Goal: Task Accomplishment & Management: Manage account settings

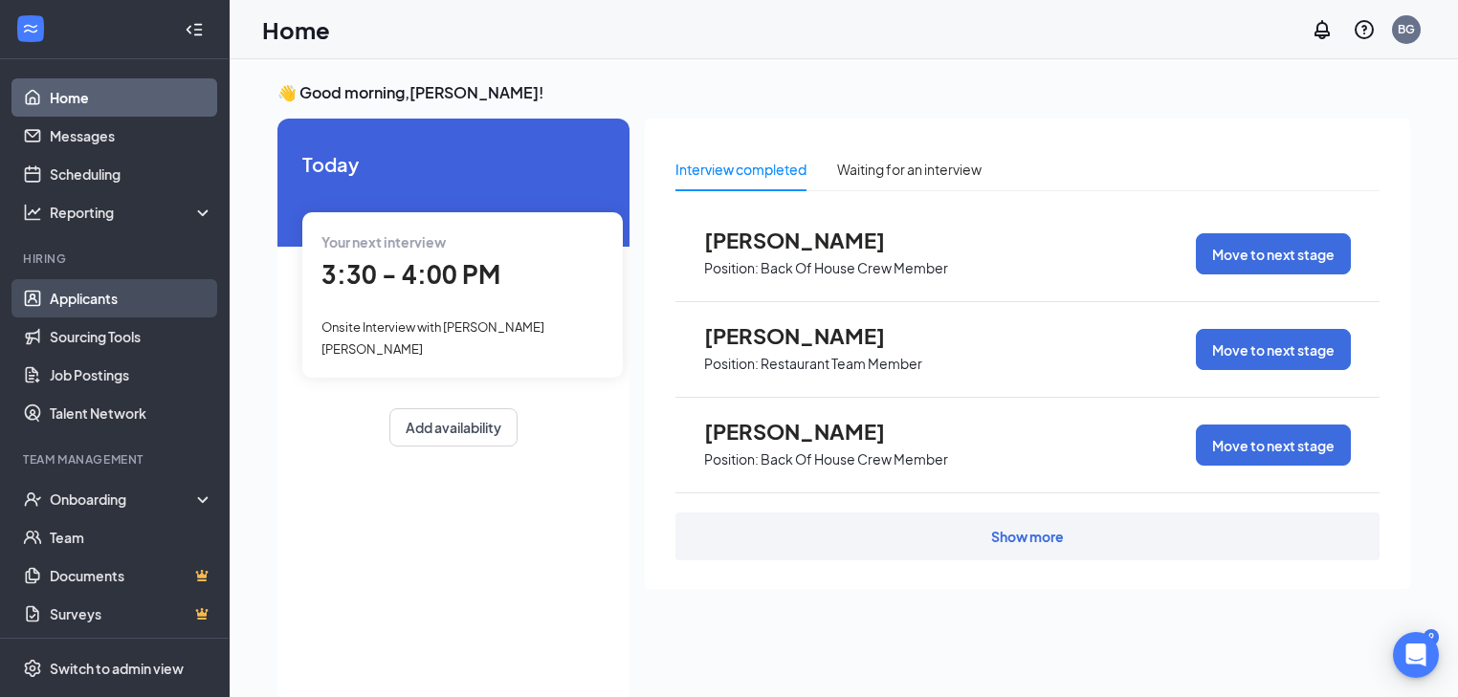
click at [119, 302] on link "Applicants" at bounding box center [132, 298] width 164 height 38
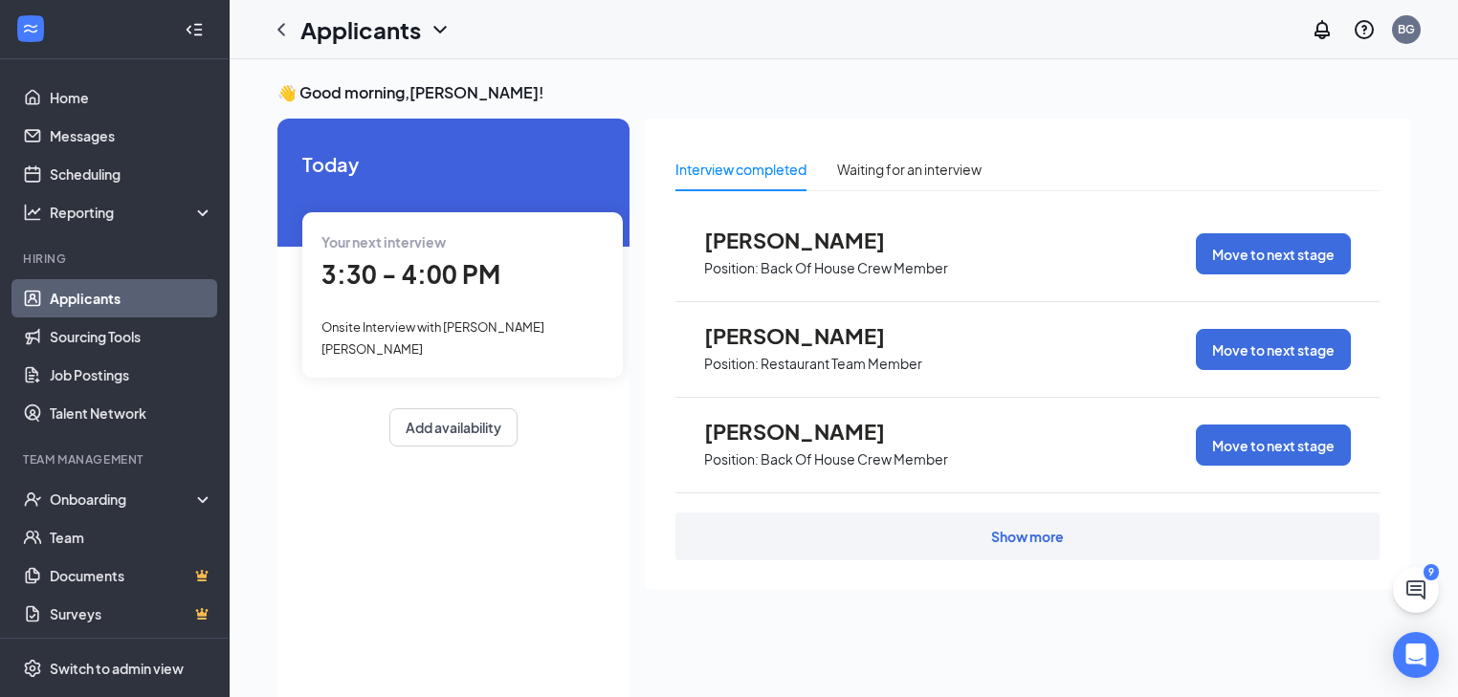
click at [98, 295] on link "Applicants" at bounding box center [132, 298] width 164 height 38
click at [77, 344] on link "Sourcing Tools" at bounding box center [132, 337] width 164 height 38
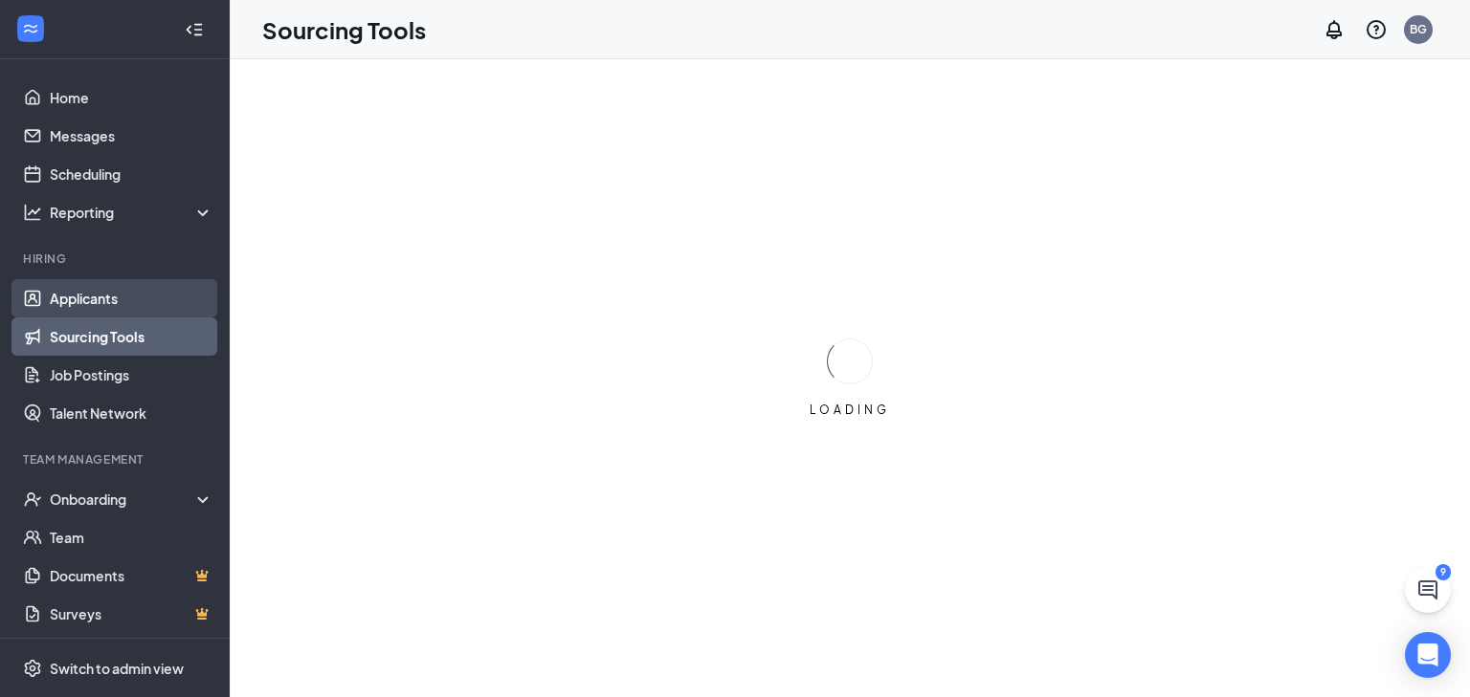
click at [77, 299] on link "Applicants" at bounding box center [132, 298] width 164 height 38
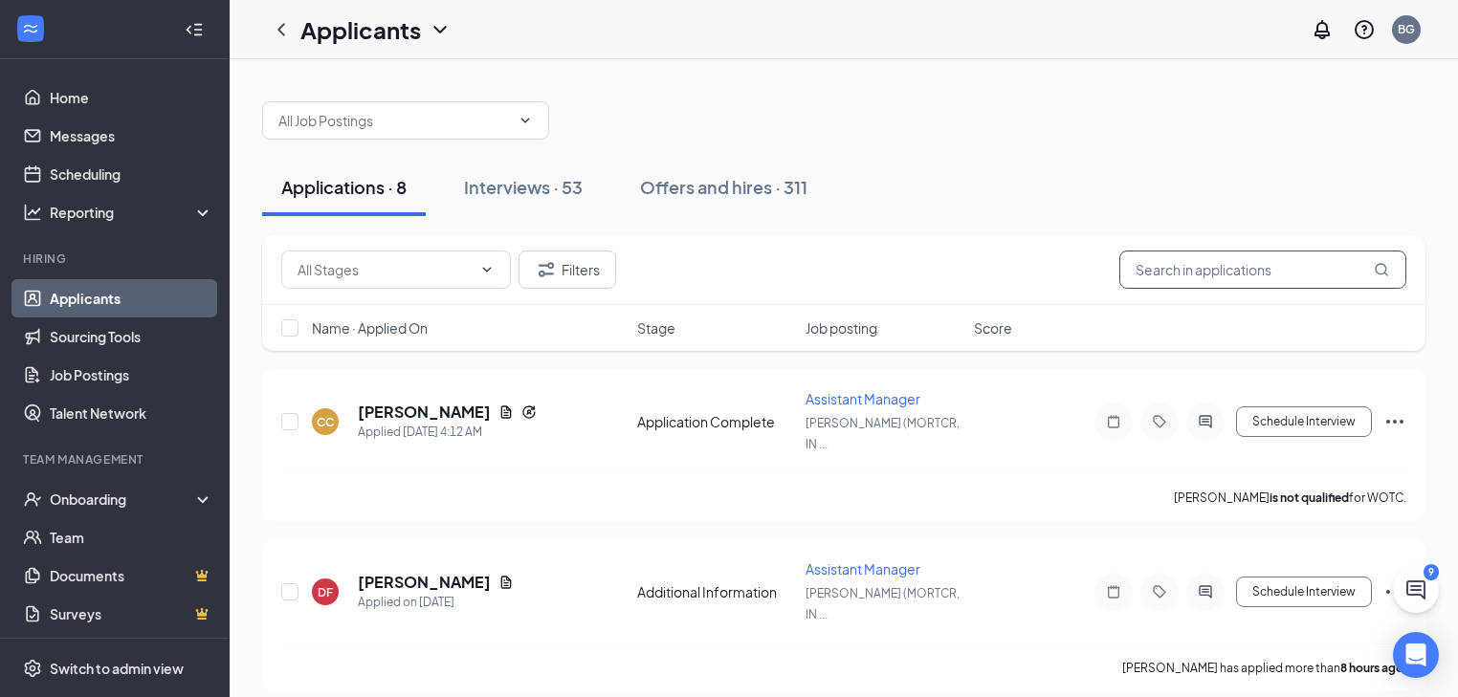
click at [1207, 268] on input "text" at bounding box center [1262, 270] width 287 height 38
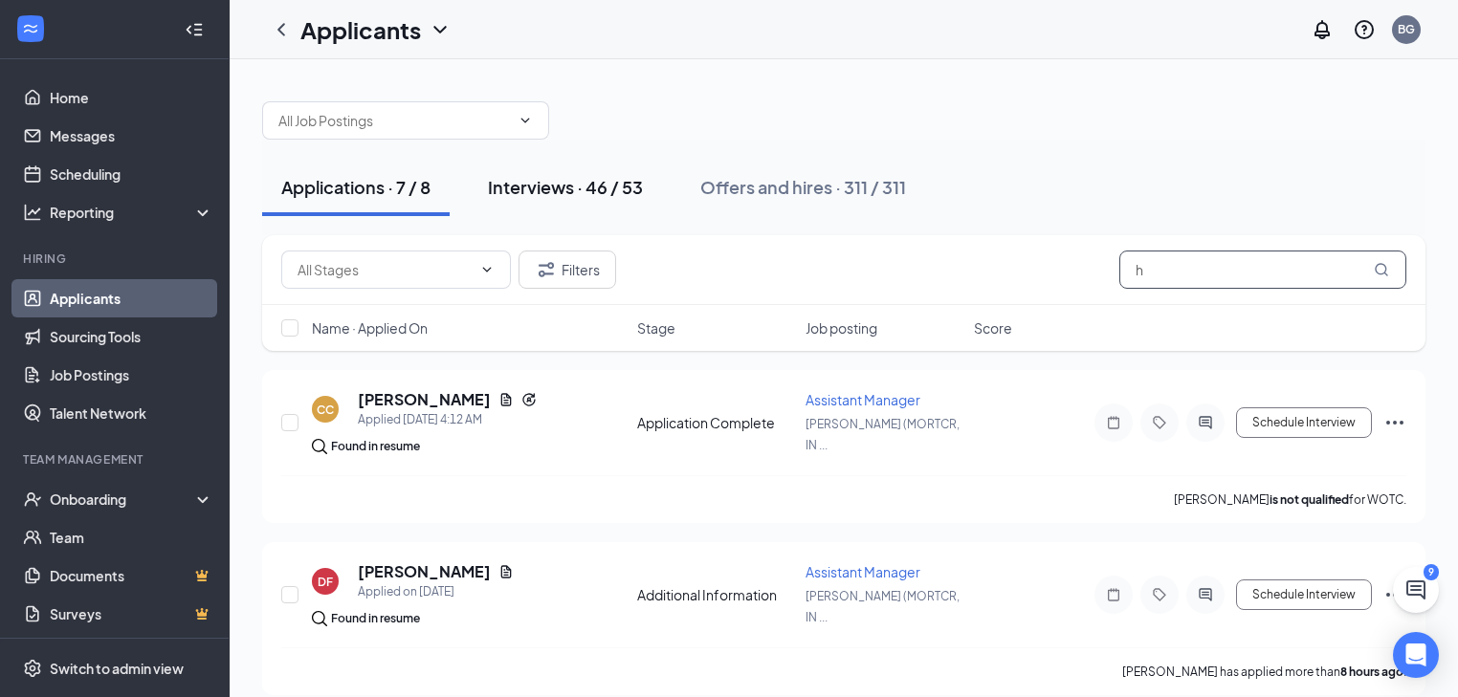
type input "h"
click at [582, 188] on div "Interviews · 46 / 53" at bounding box center [565, 187] width 155 height 24
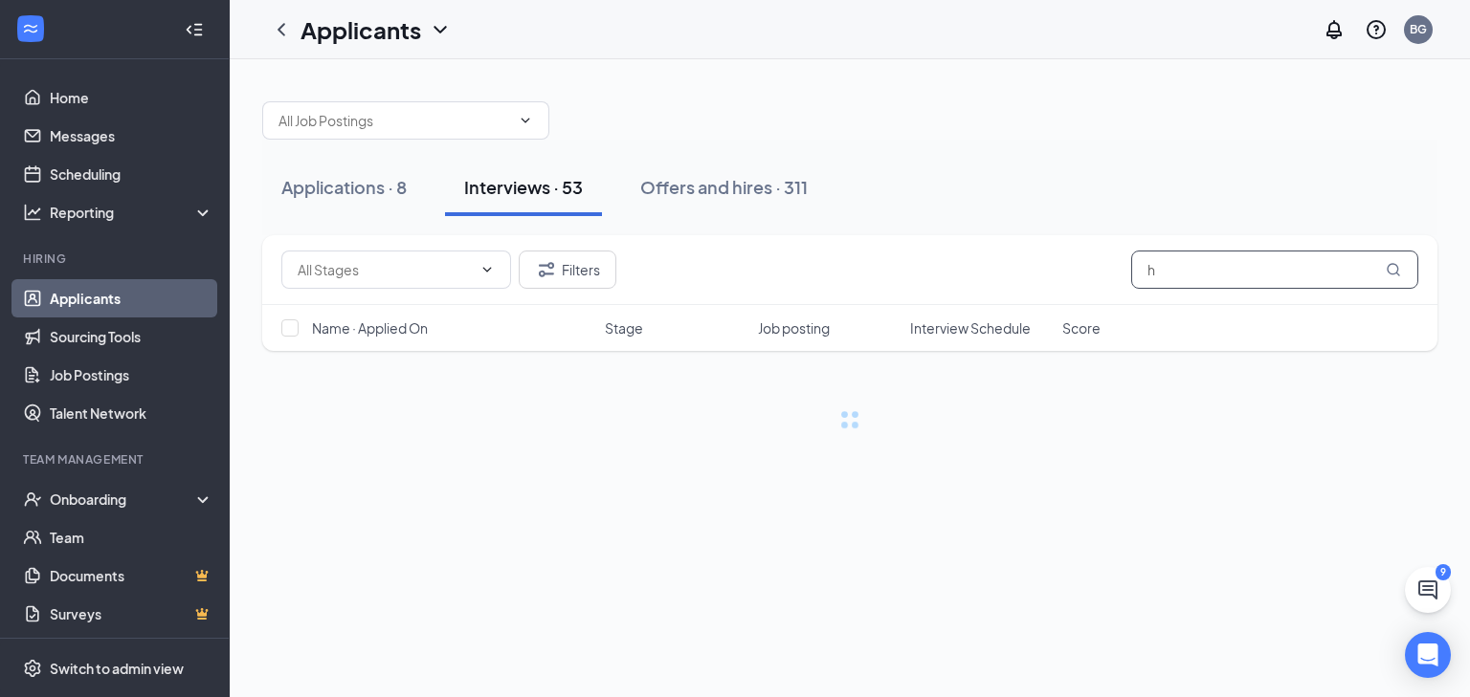
click at [1185, 267] on input "h" at bounding box center [1274, 270] width 287 height 38
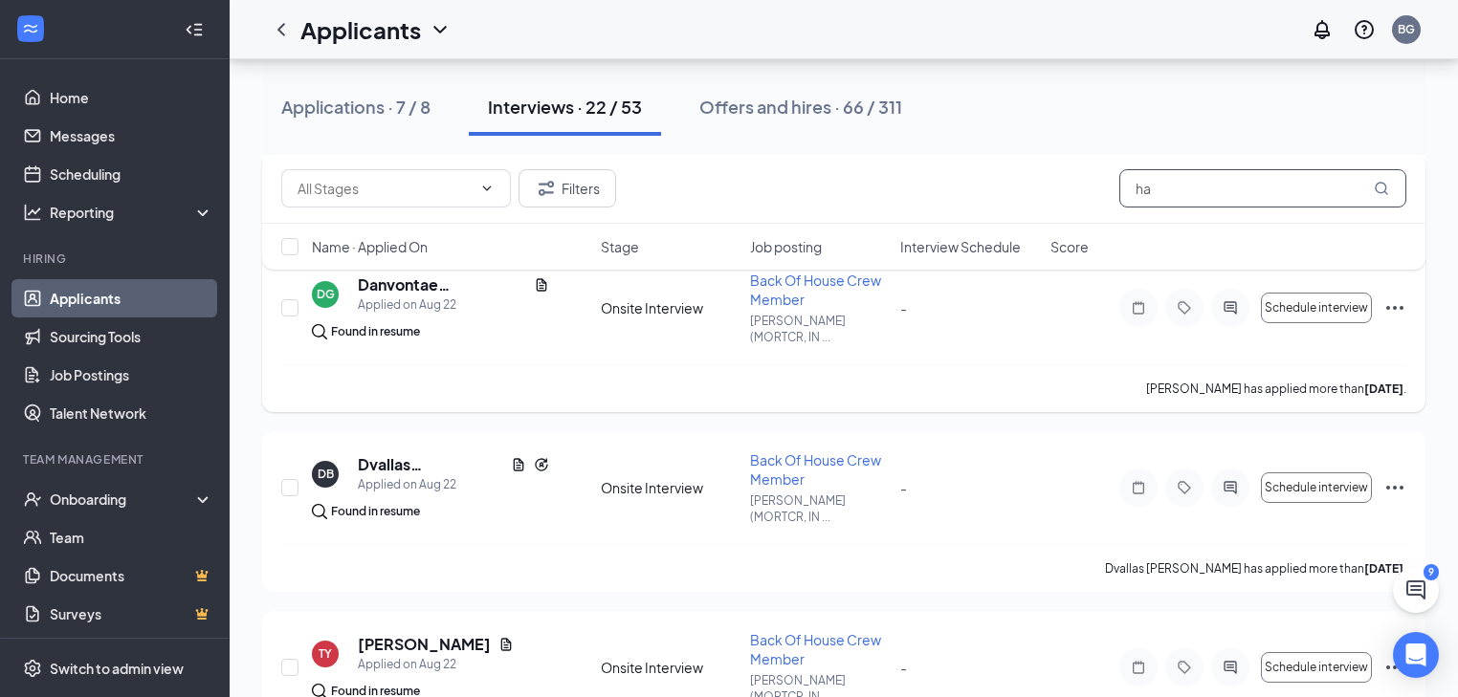
scroll to position [1904, 0]
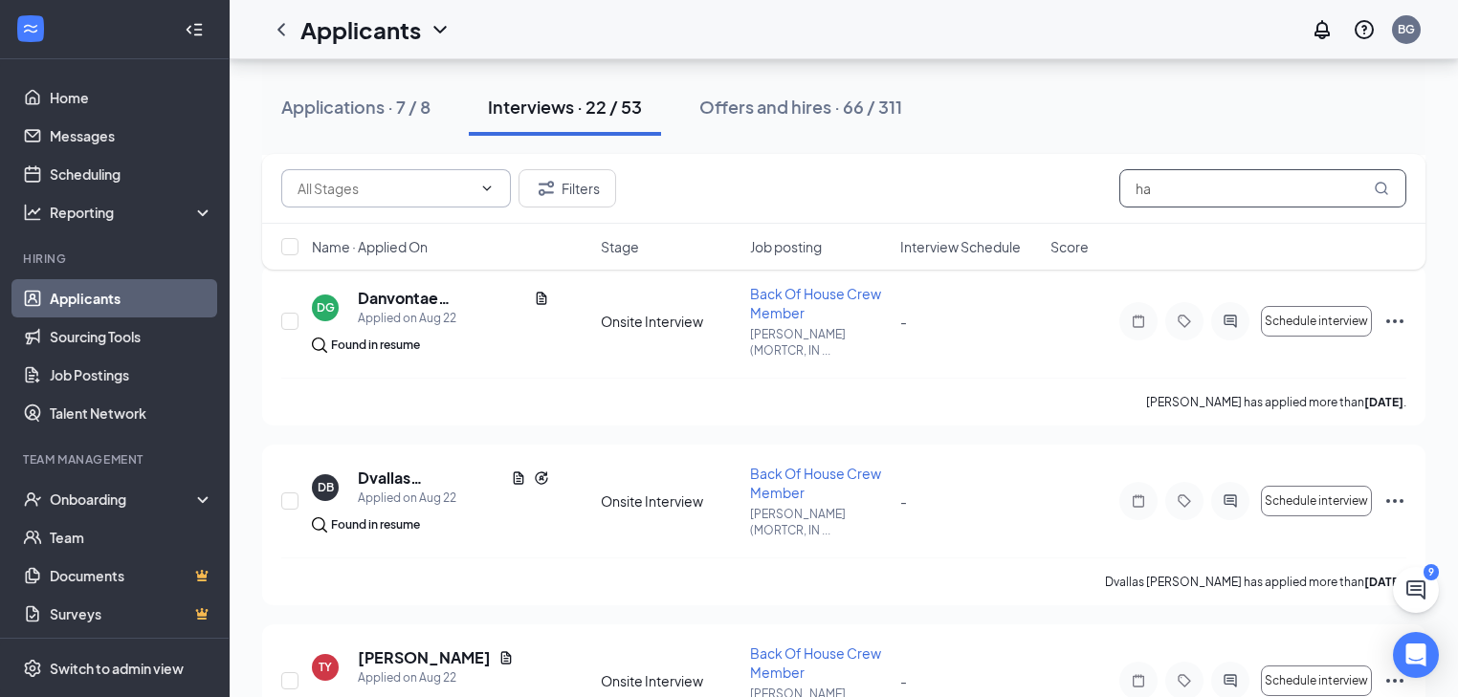
type input "ha"
click at [492, 173] on span at bounding box center [396, 188] width 230 height 38
click at [488, 186] on icon "ChevronUp" at bounding box center [486, 188] width 15 height 15
click at [488, 186] on icon "ChevronDown" at bounding box center [486, 188] width 15 height 15
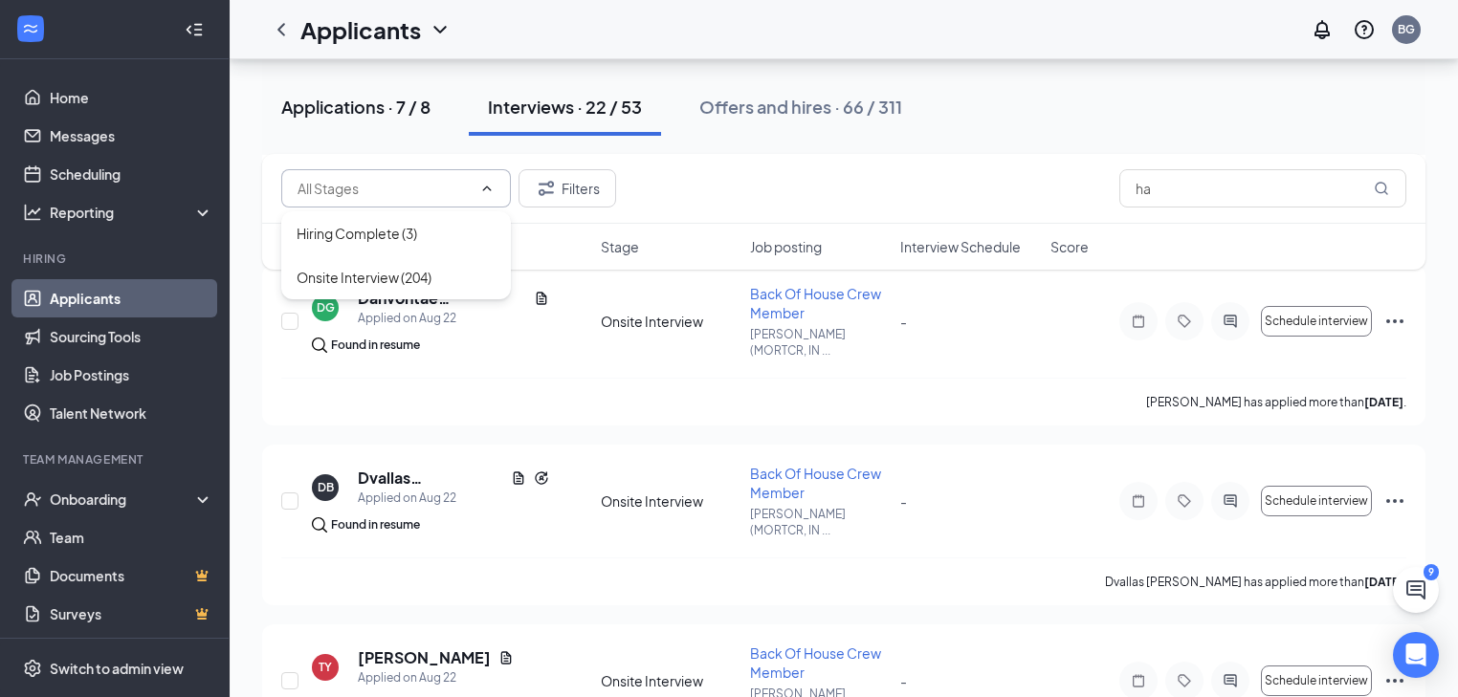
click at [398, 127] on button "Applications · 7 / 8" at bounding box center [356, 106] width 188 height 57
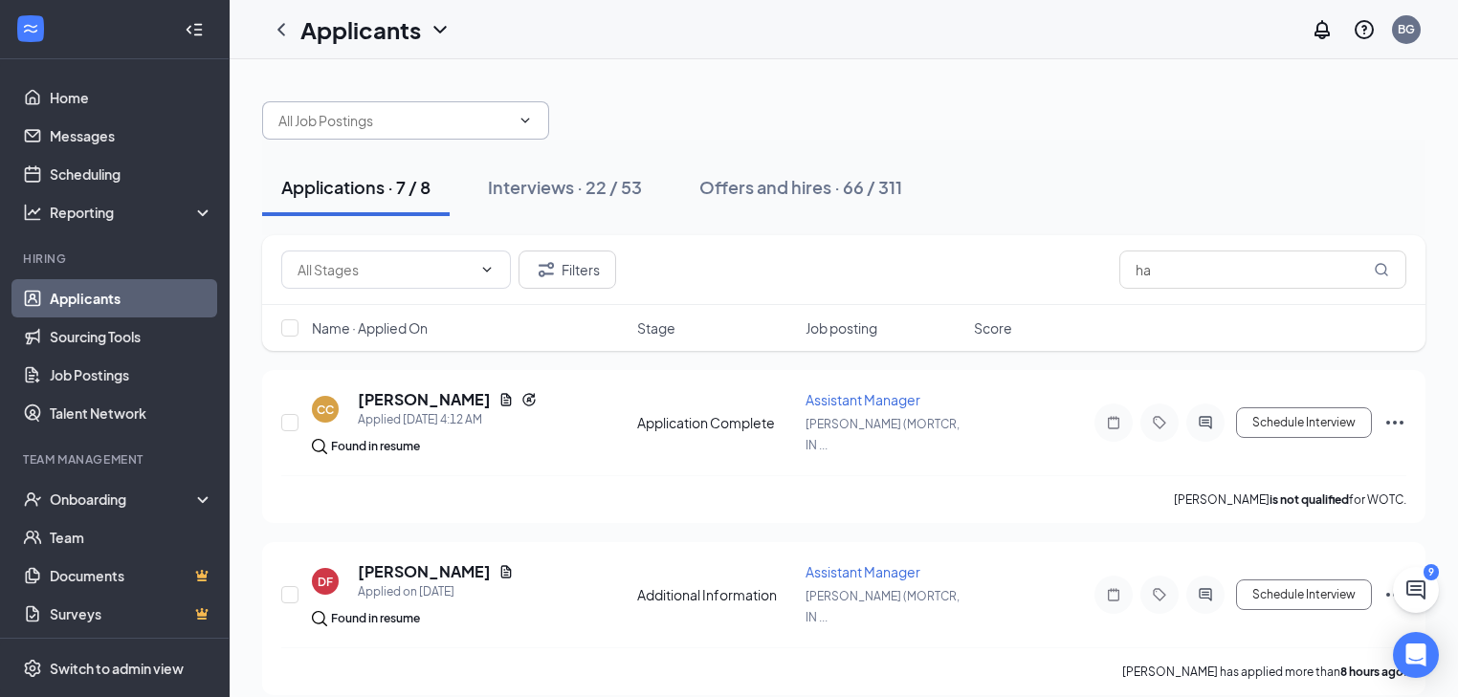
click at [505, 123] on input "text" at bounding box center [394, 120] width 232 height 21
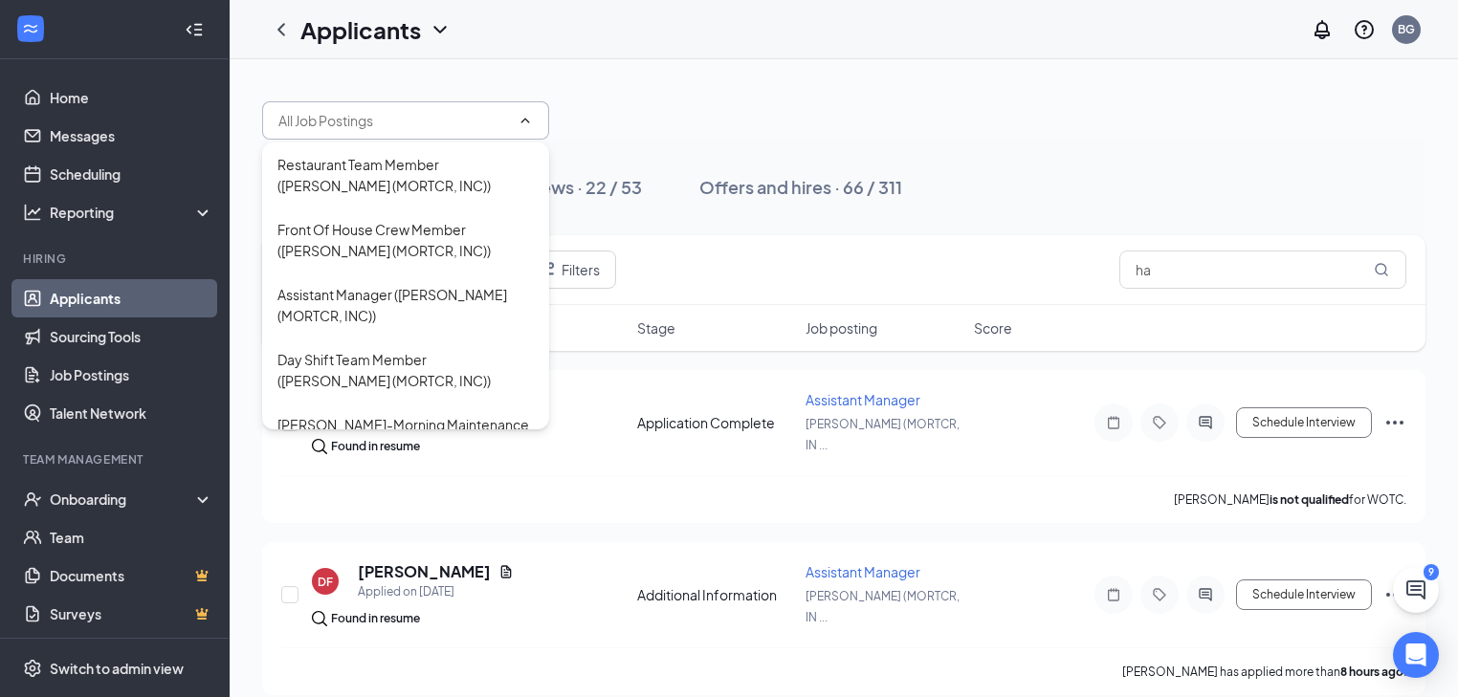
click at [522, 118] on icon "ChevronUp" at bounding box center [525, 120] width 15 height 15
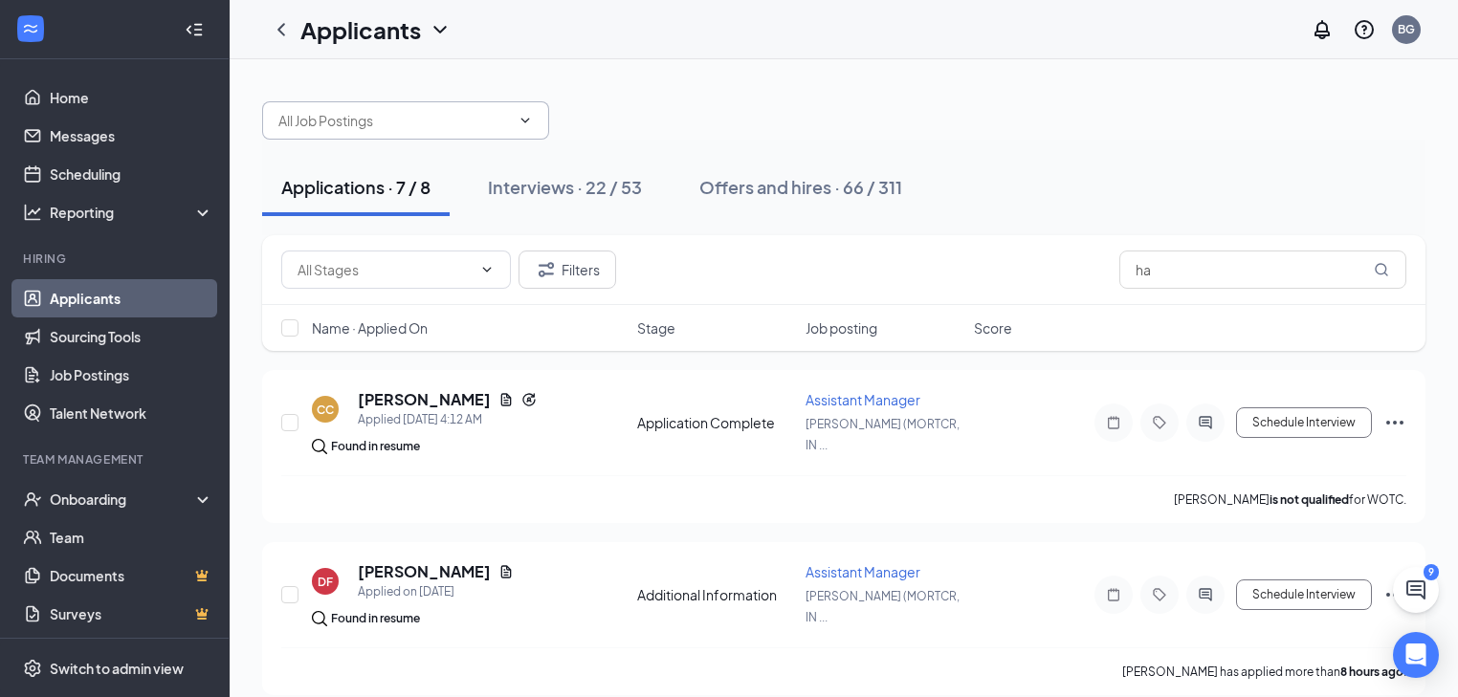
click at [522, 118] on icon "ChevronDown" at bounding box center [525, 120] width 15 height 15
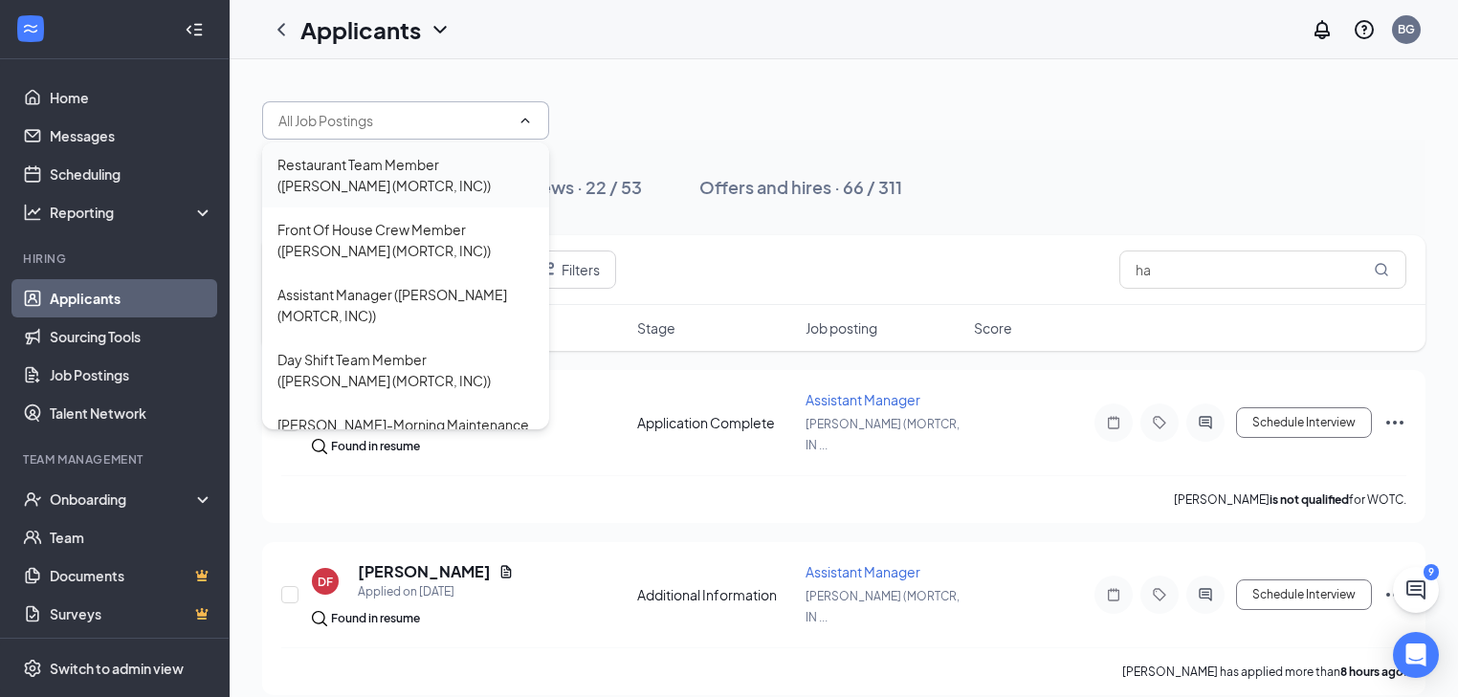
click at [414, 157] on div "Restaurant Team Member ([PERSON_NAME] (MORTCR, INC))" at bounding box center [405, 175] width 256 height 42
type input "Restaurant Team Member ([PERSON_NAME] (MORTCR, INC))"
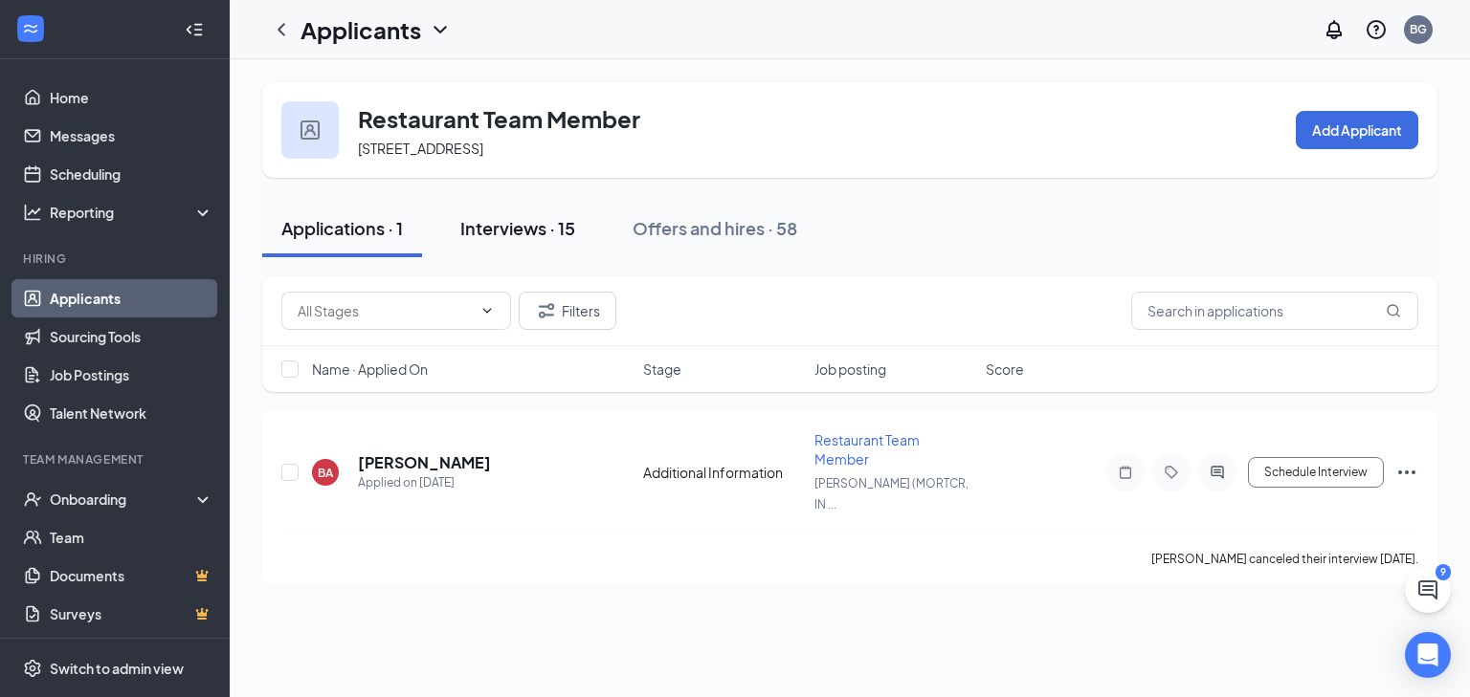
click at [540, 223] on div "Interviews · 15" at bounding box center [517, 228] width 115 height 24
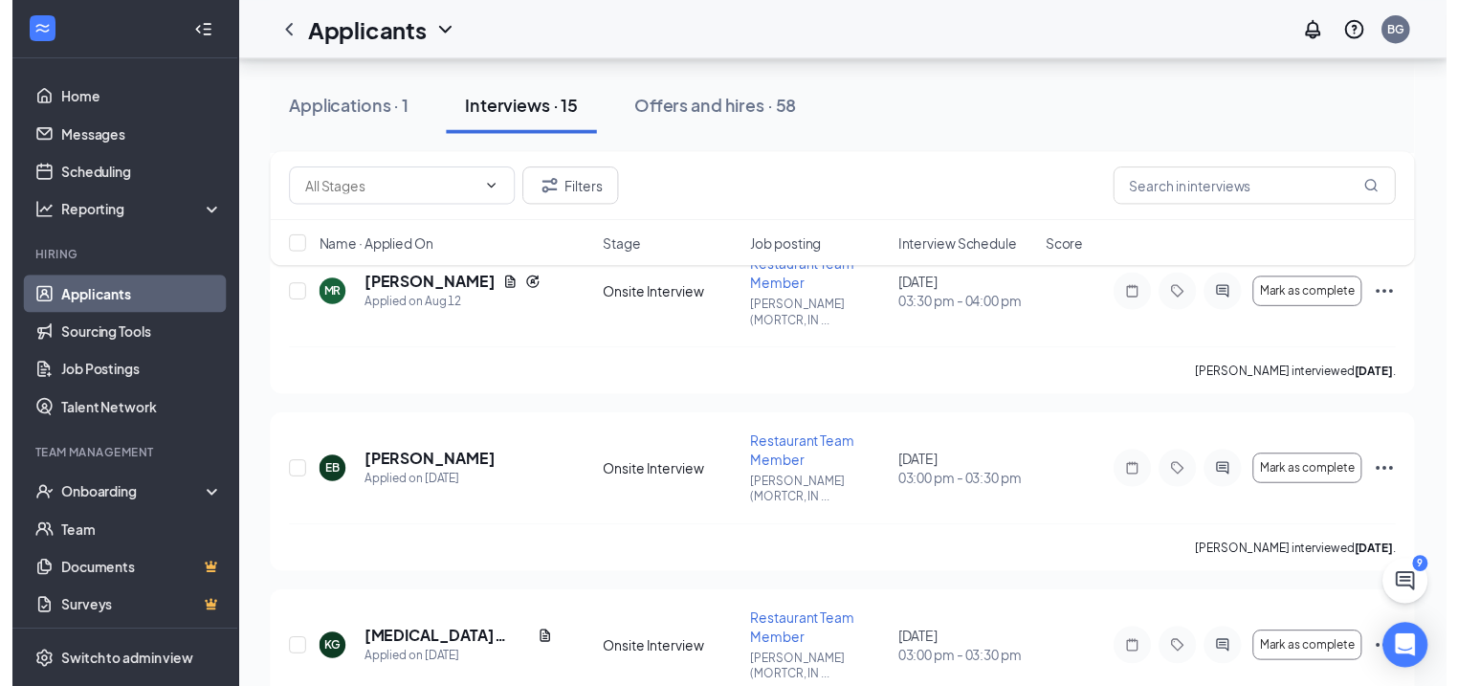
scroll to position [1837, 0]
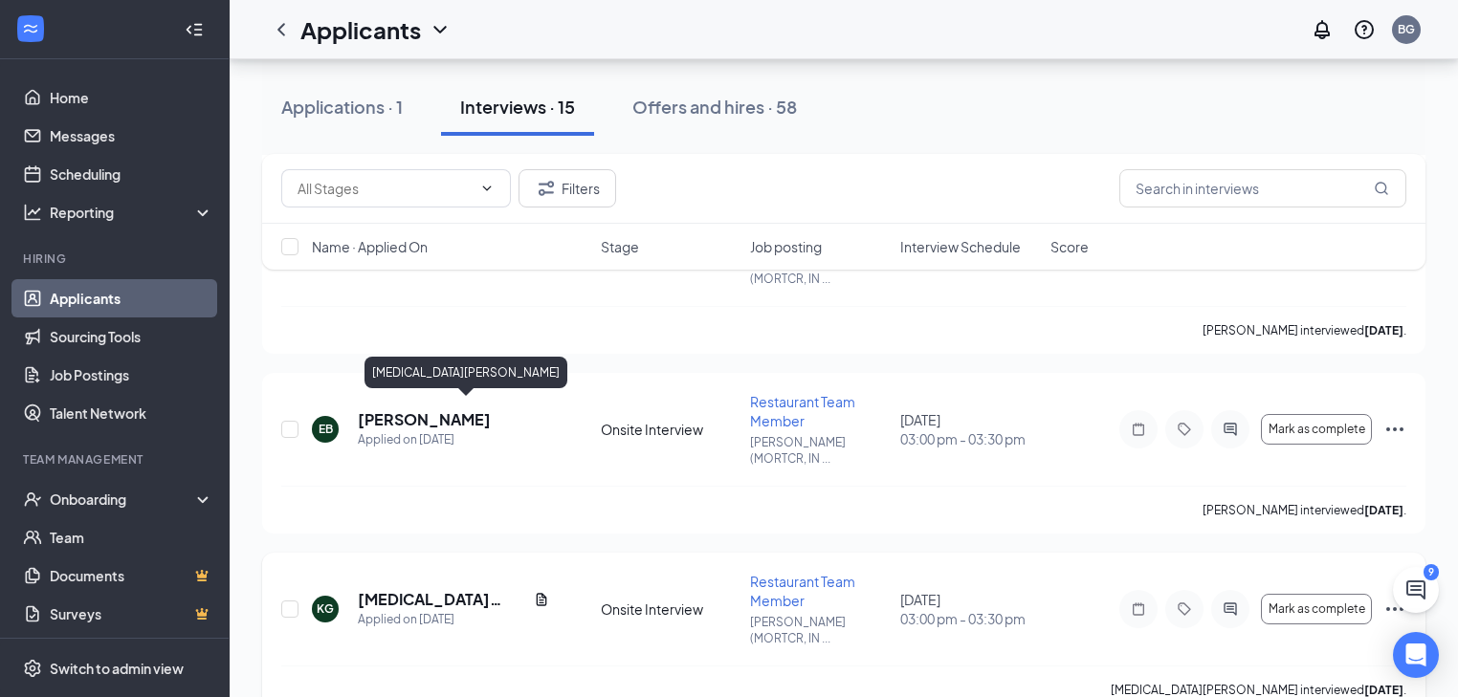
click at [387, 589] on h5 "[MEDICAL_DATA][PERSON_NAME]" at bounding box center [442, 599] width 168 height 21
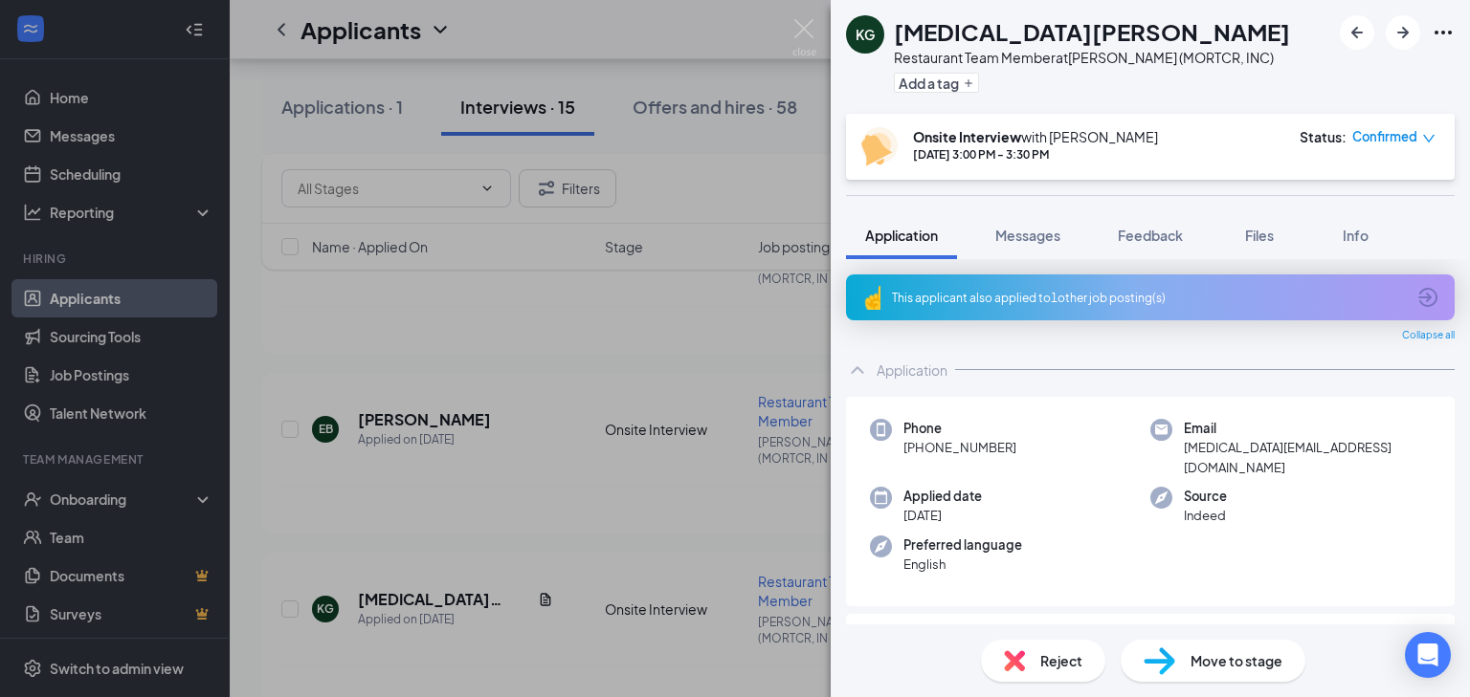
click at [526, 480] on div "KG [MEDICAL_DATA][PERSON_NAME] Restaurant Team Member at [GEOGRAPHIC_DATA] (MOR…" at bounding box center [735, 348] width 1470 height 697
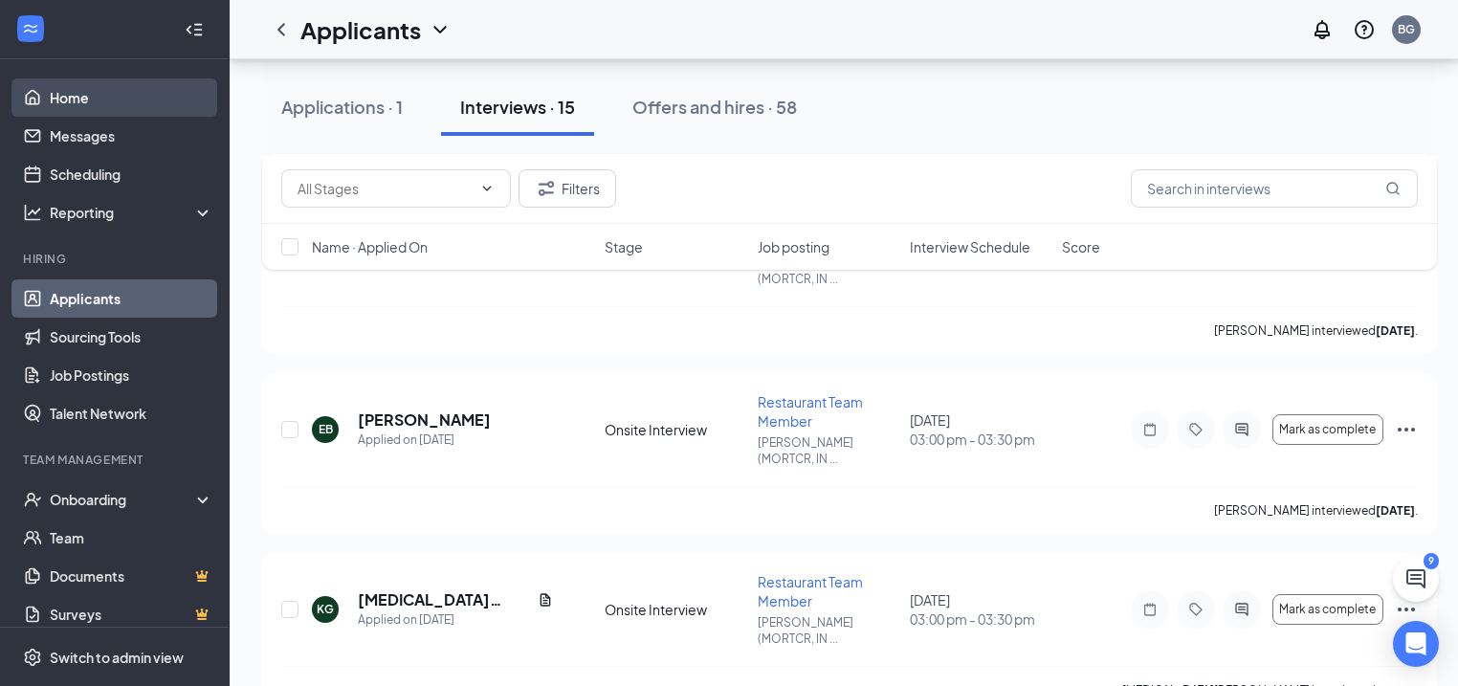
click at [98, 110] on link "Home" at bounding box center [132, 97] width 164 height 38
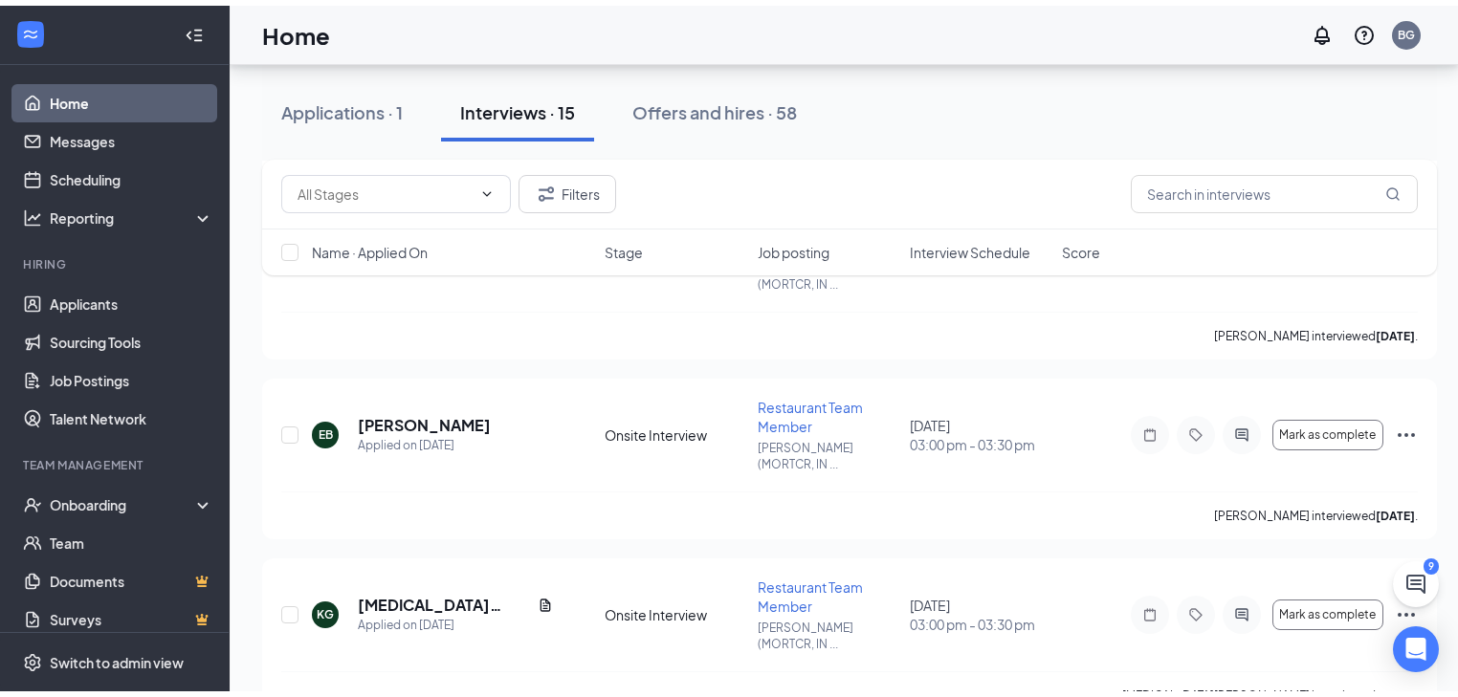
scroll to position [40, 0]
